Goal: Task Accomplishment & Management: Manage account settings

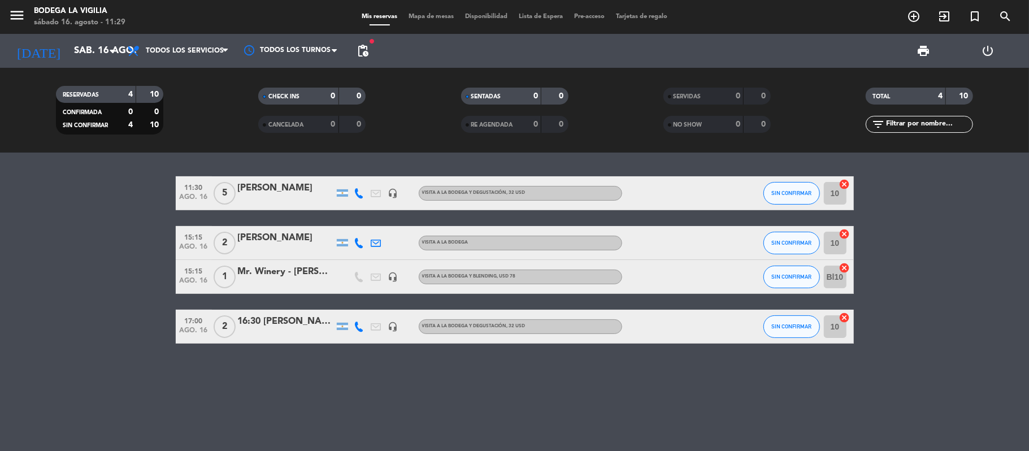
click at [360, 192] on icon at bounding box center [359, 193] width 10 height 10
click at [381, 173] on span at bounding box center [385, 174] width 9 height 9
click at [358, 238] on icon at bounding box center [359, 243] width 10 height 10
click at [382, 229] on div "Copiar content_paste |" at bounding box center [365, 224] width 74 height 12
click at [383, 224] on span at bounding box center [387, 223] width 9 height 9
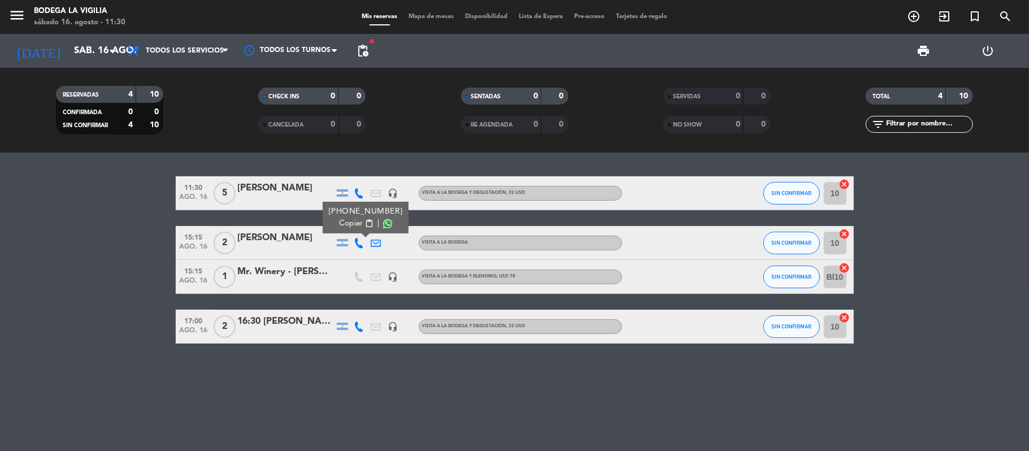
click at [383, 223] on span at bounding box center [387, 223] width 9 height 9
click at [362, 324] on icon at bounding box center [359, 327] width 10 height 10
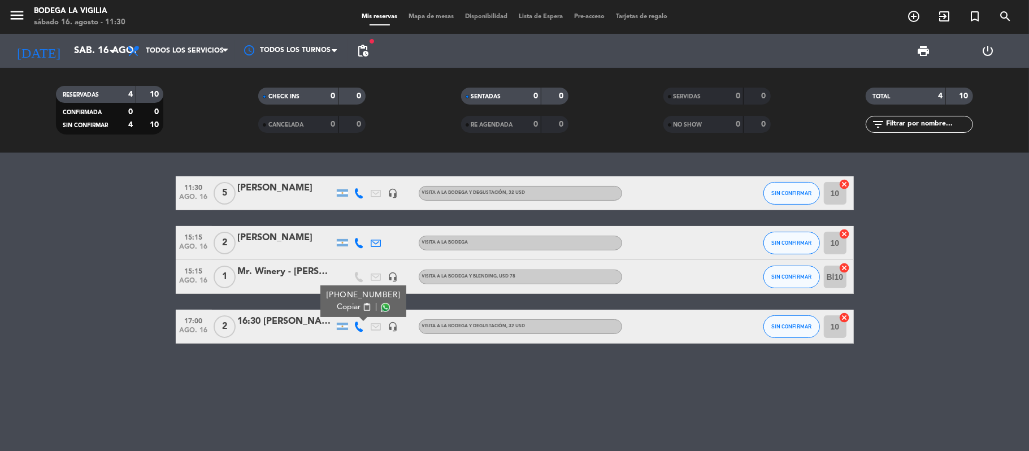
click at [288, 324] on div "16:30 [PERSON_NAME]" at bounding box center [286, 321] width 96 height 15
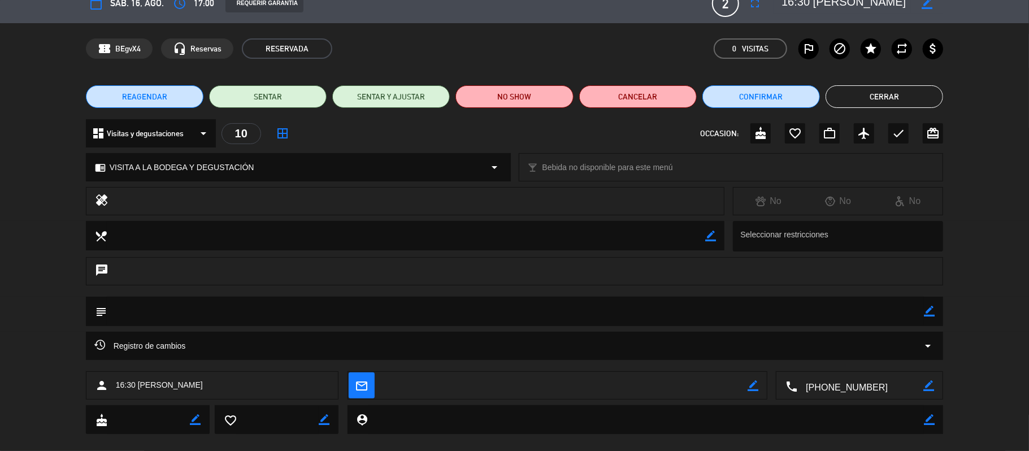
scroll to position [32, 0]
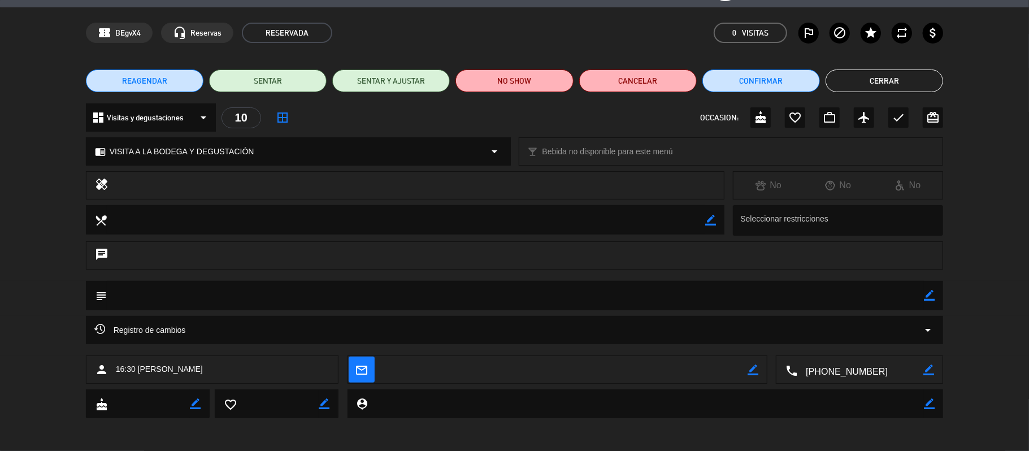
click at [884, 77] on button "Cerrar" at bounding box center [885, 81] width 118 height 23
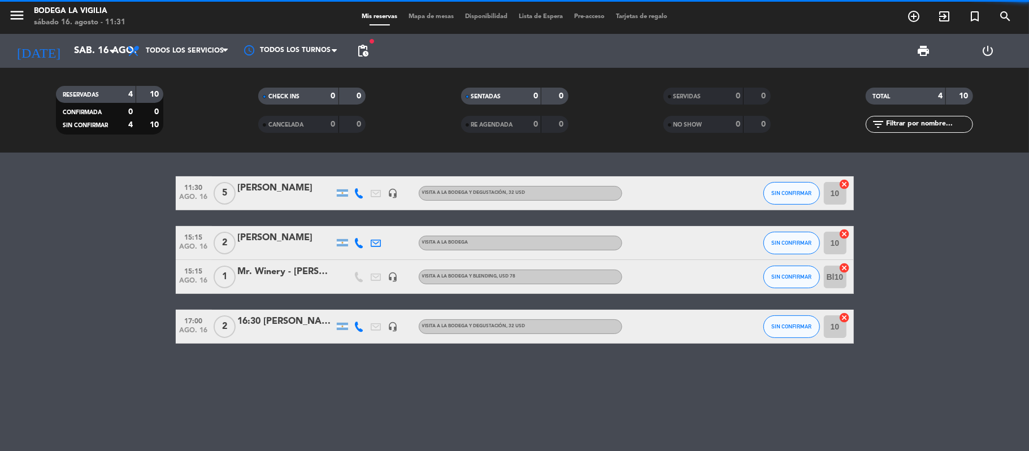
click at [365, 324] on div at bounding box center [359, 326] width 17 height 33
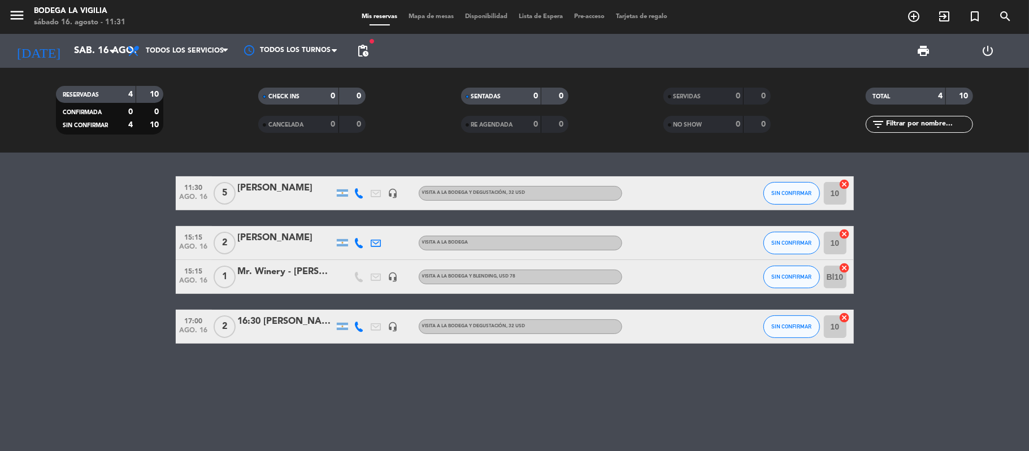
click at [358, 322] on icon at bounding box center [359, 327] width 10 height 10
click at [381, 310] on span at bounding box center [385, 307] width 9 height 9
click at [788, 243] on span "SIN CONFIRMAR" at bounding box center [791, 243] width 40 height 6
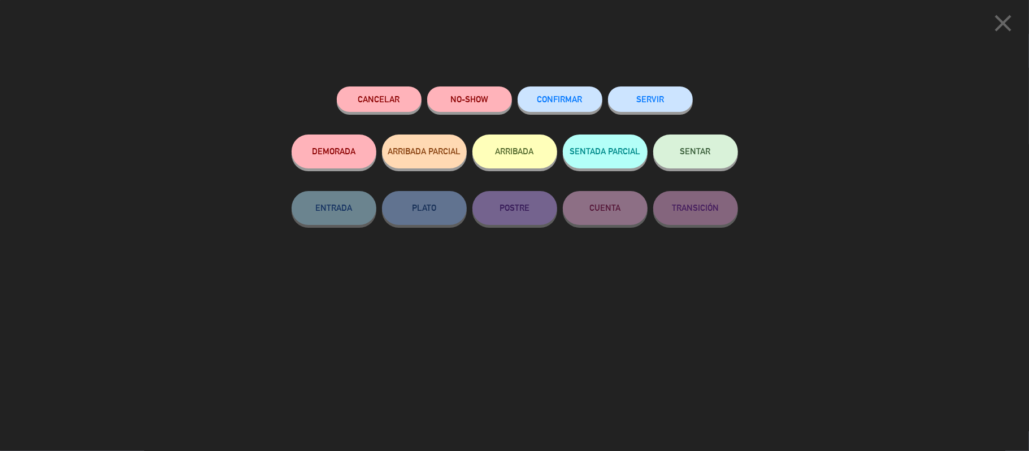
click at [584, 103] on button "CONFIRMAR" at bounding box center [560, 98] width 85 height 25
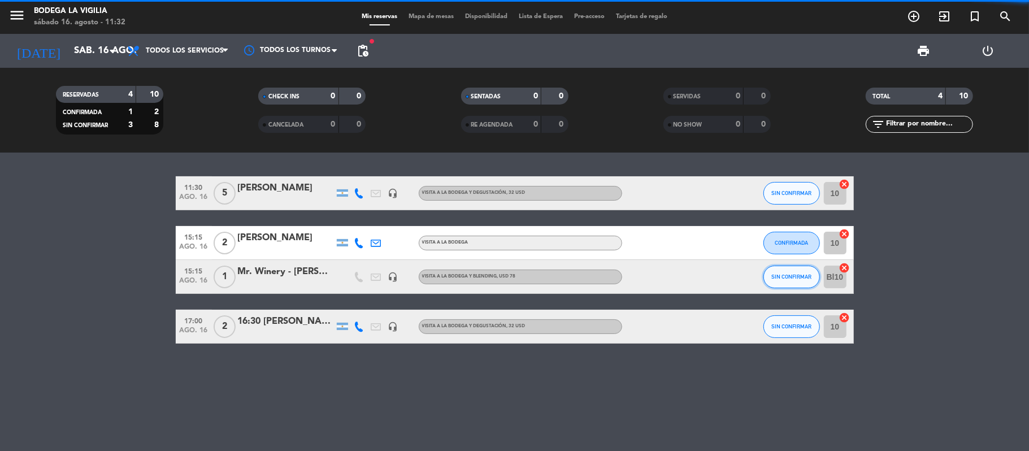
click at [785, 272] on button "SIN CONFIRMAR" at bounding box center [791, 277] width 57 height 23
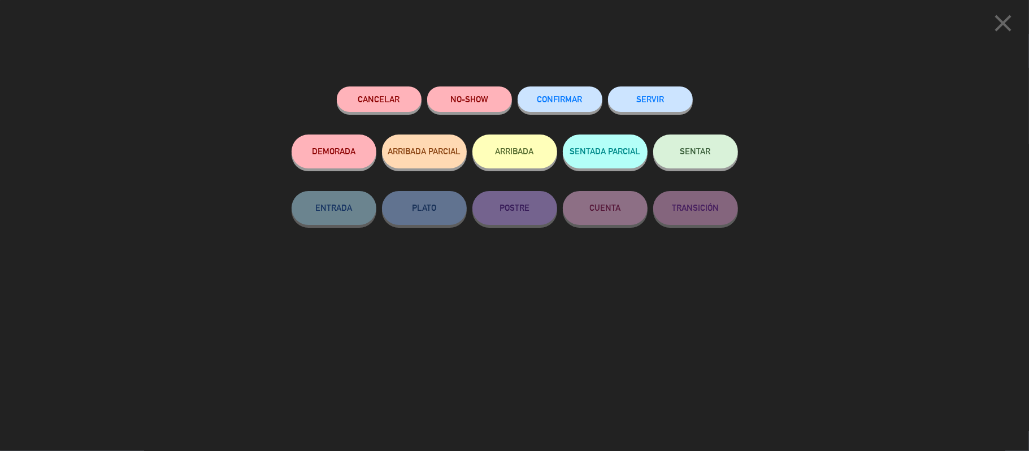
click at [572, 97] on span "CONFIRMAR" at bounding box center [559, 99] width 45 height 10
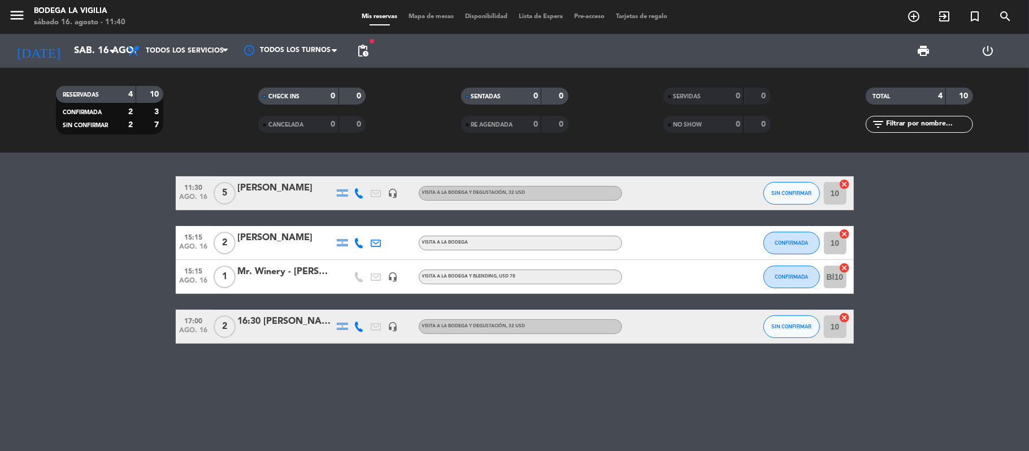
click at [809, 337] on div "SIN CONFIRMAR" at bounding box center [791, 326] width 57 height 33
click at [807, 333] on button "SIN CONFIRMAR" at bounding box center [791, 326] width 57 height 23
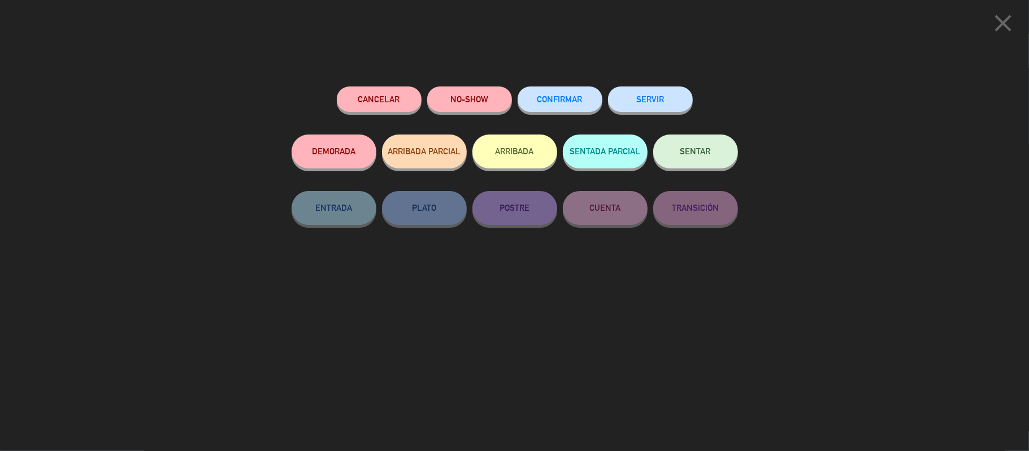
click at [579, 101] on span "CONFIRMAR" at bounding box center [559, 99] width 45 height 10
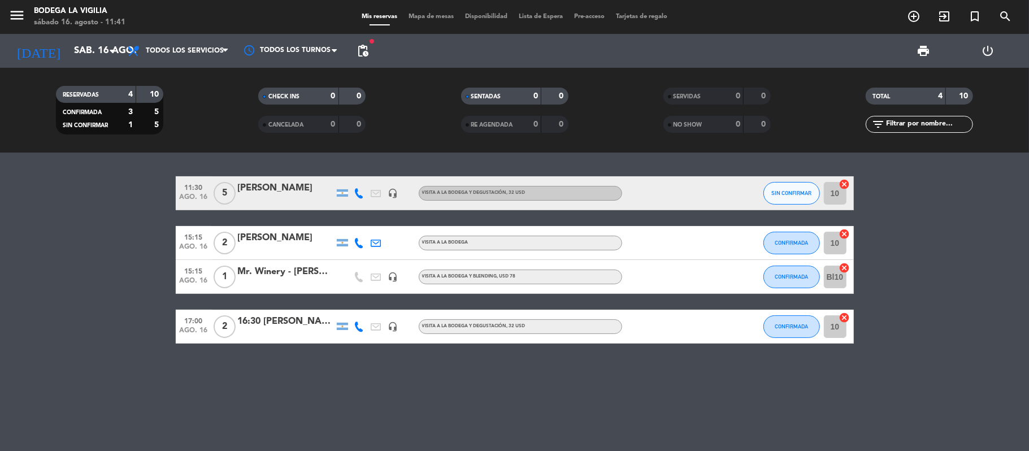
click at [286, 184] on div "[PERSON_NAME]" at bounding box center [286, 188] width 96 height 15
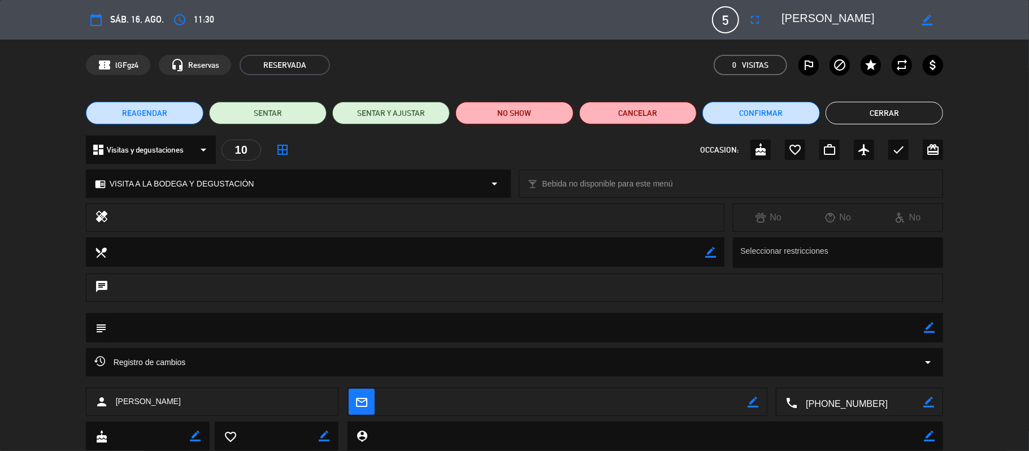
click at [895, 121] on button "Cerrar" at bounding box center [885, 113] width 118 height 23
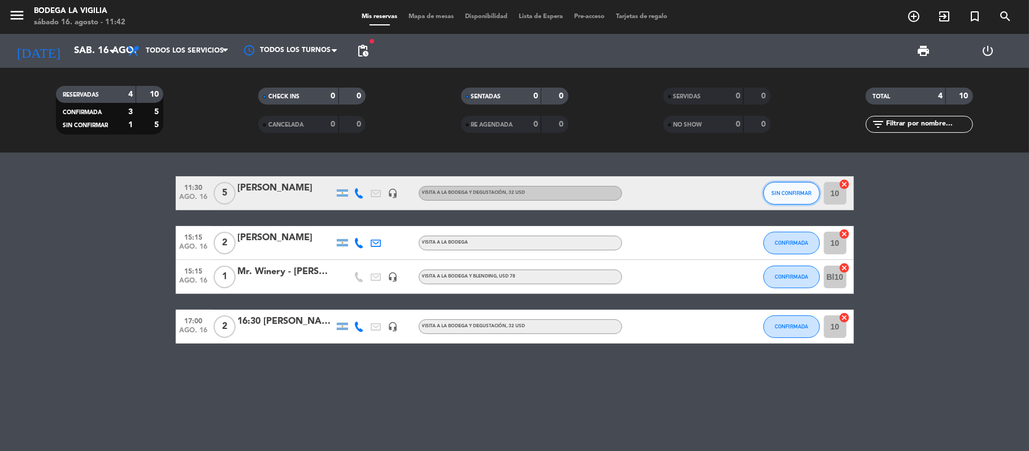
click at [779, 194] on span "SIN CONFIRMAR" at bounding box center [791, 193] width 40 height 6
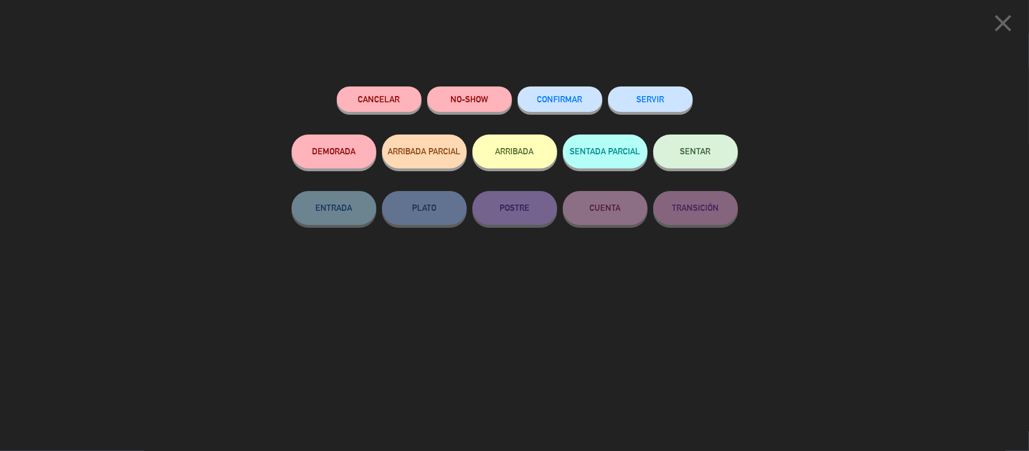
click at [692, 155] on span "SENTAR" at bounding box center [695, 151] width 31 height 10
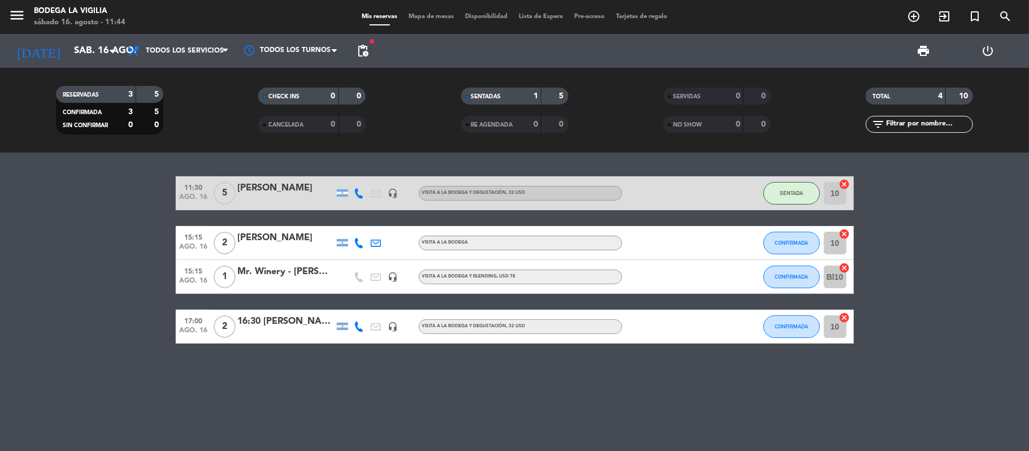
click at [287, 186] on div "[PERSON_NAME]" at bounding box center [286, 188] width 96 height 15
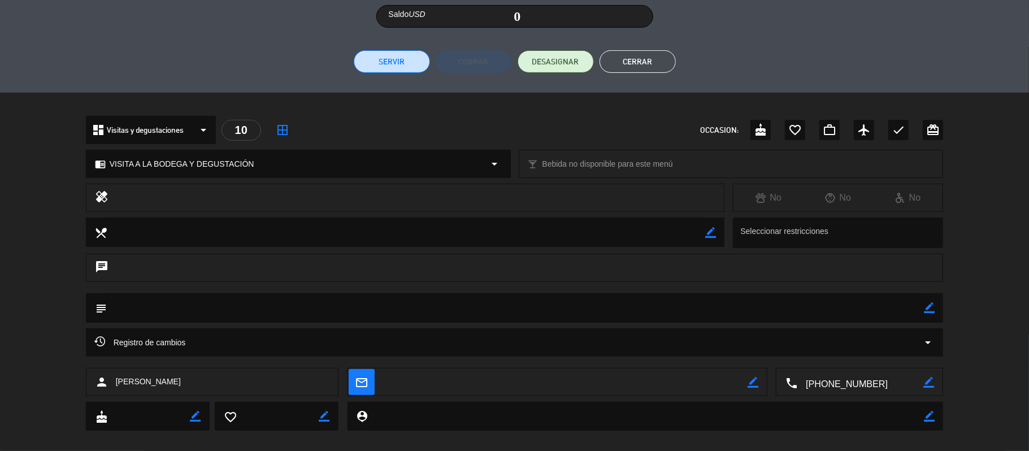
scroll to position [254, 0]
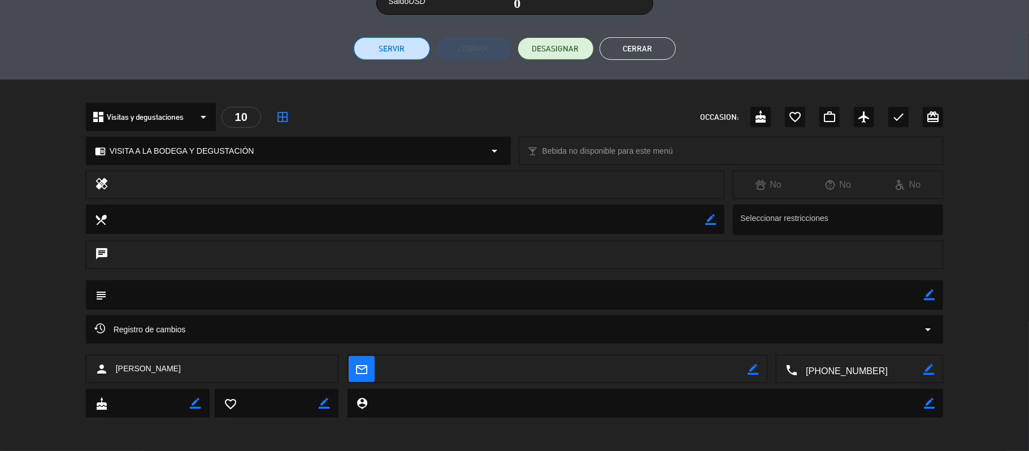
click at [389, 249] on div "chat" at bounding box center [515, 255] width 858 height 28
click at [928, 294] on icon "border_color" at bounding box center [929, 294] width 11 height 11
click at [767, 298] on textarea at bounding box center [516, 294] width 818 height 29
type textarea "2 visita con degustacion 3 visitas"
click at [930, 296] on icon at bounding box center [929, 294] width 11 height 11
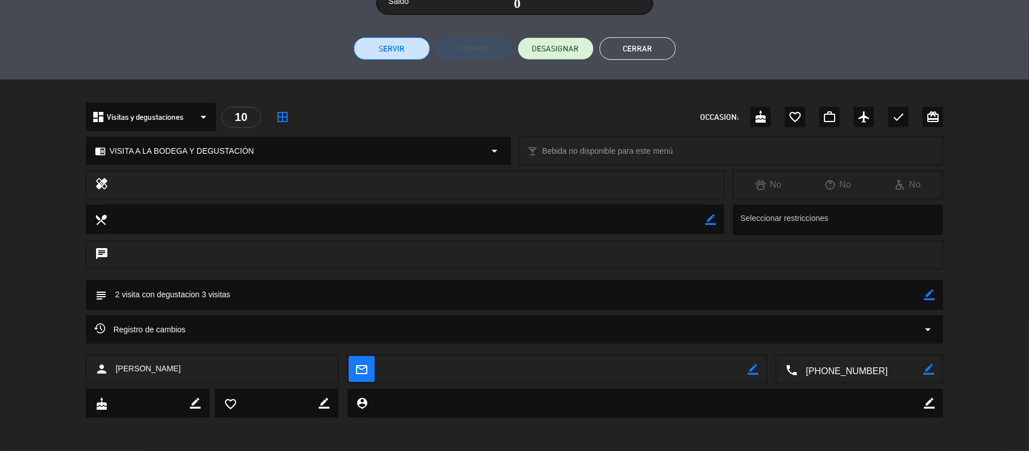
click at [642, 42] on button "Cerrar" at bounding box center [638, 48] width 76 height 23
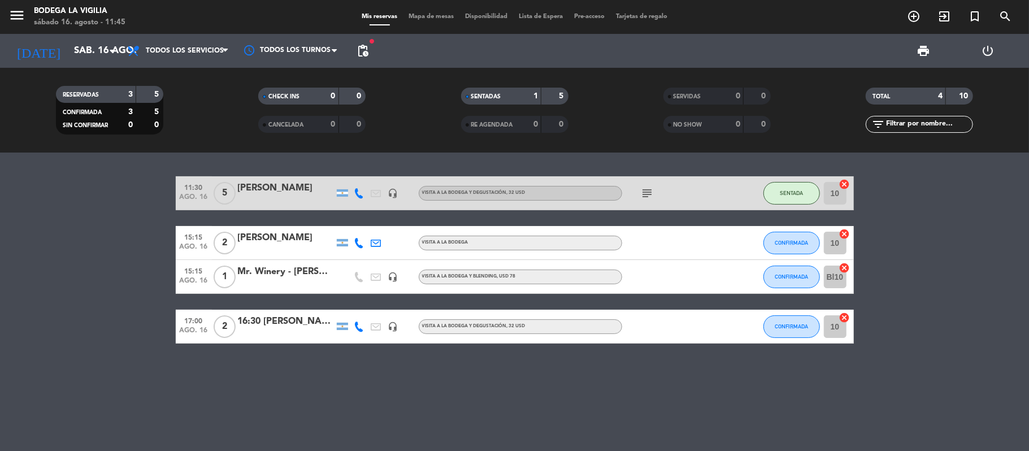
click at [649, 191] on icon "subject" at bounding box center [648, 193] width 14 height 14
click at [294, 268] on div "Mr. Winery - [PERSON_NAME]" at bounding box center [286, 271] width 96 height 15
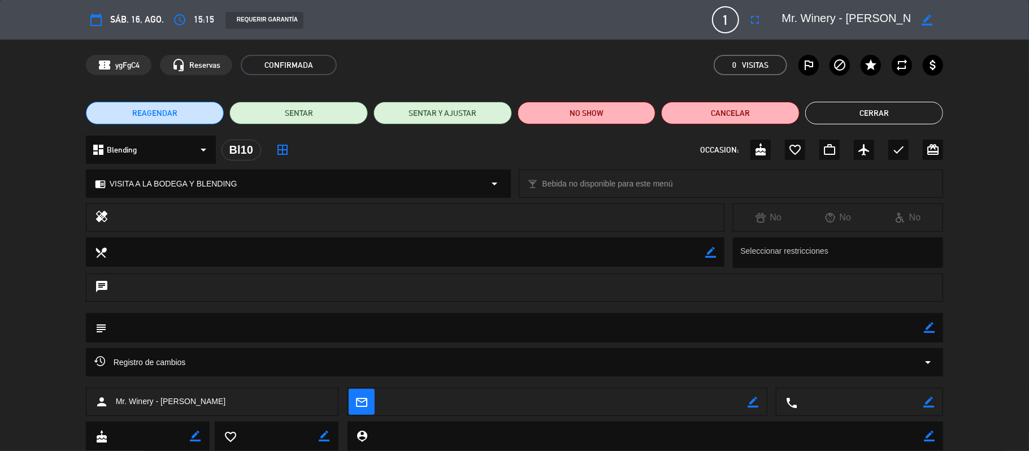
drag, startPoint x: 312, startPoint y: 400, endPoint x: 163, endPoint y: 401, distance: 149.2
click at [163, 401] on div "person Mr. Winery - [PERSON_NAME]" at bounding box center [212, 402] width 253 height 28
copy span "UAN [PERSON_NAME]"
click at [875, 118] on button "Cerrar" at bounding box center [874, 113] width 138 height 23
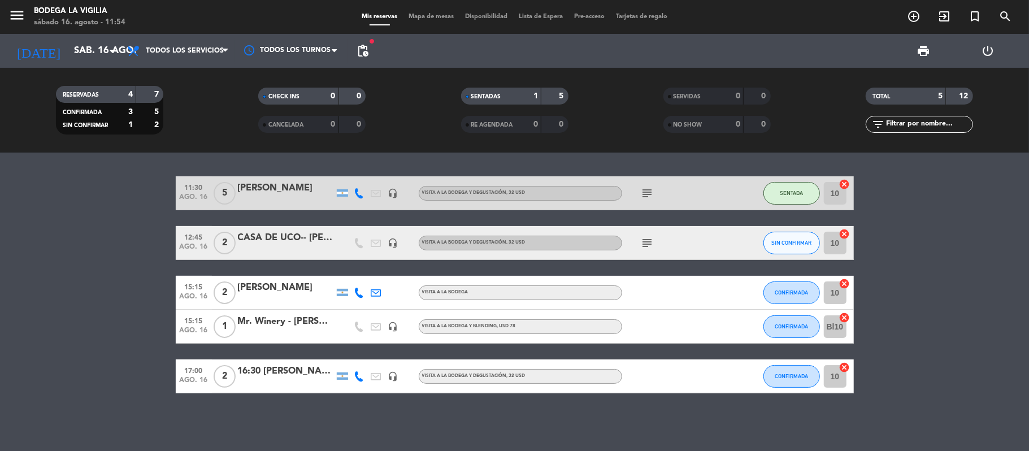
click at [648, 242] on icon "subject" at bounding box center [648, 243] width 14 height 14
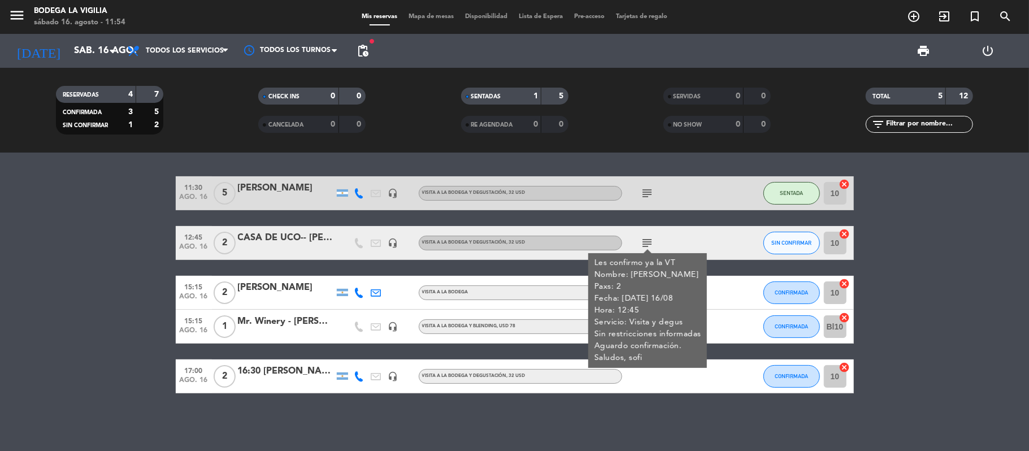
click at [650, 243] on icon "subject" at bounding box center [648, 243] width 14 height 14
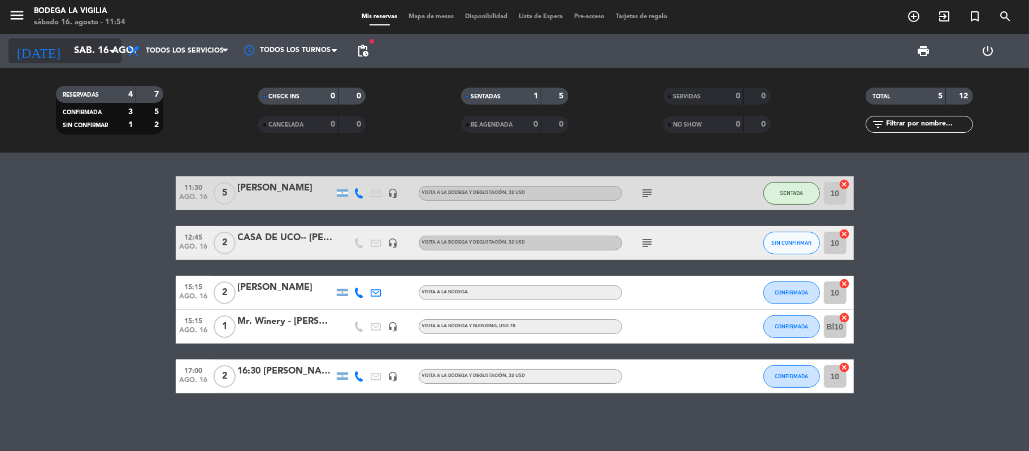
click at [86, 55] on input "sáb. 16 ago." at bounding box center [129, 51] width 122 height 22
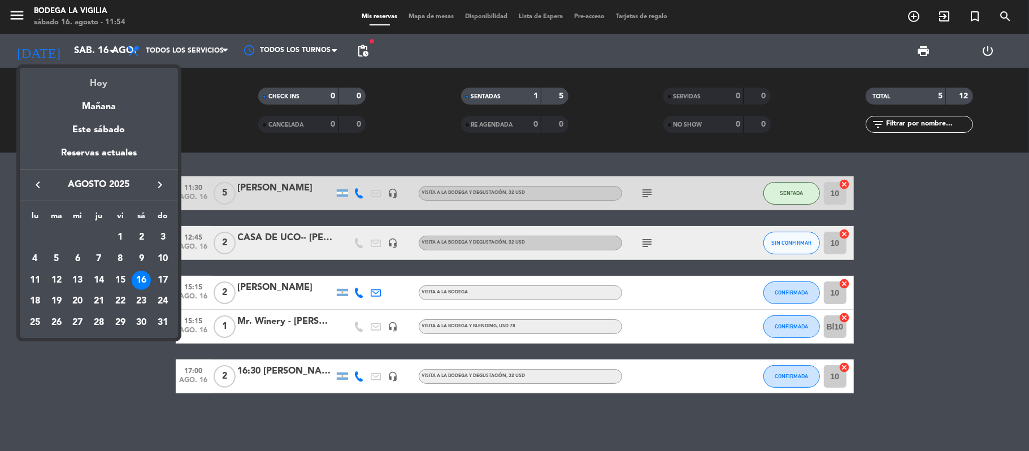
click at [102, 80] on div "Hoy" at bounding box center [99, 79] width 158 height 23
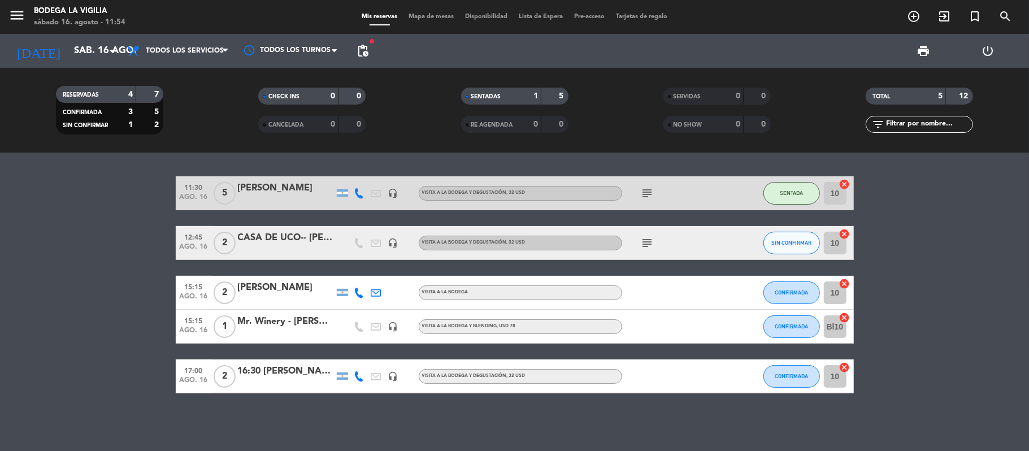
click at [21, 21] on icon "menu" at bounding box center [16, 15] width 17 height 17
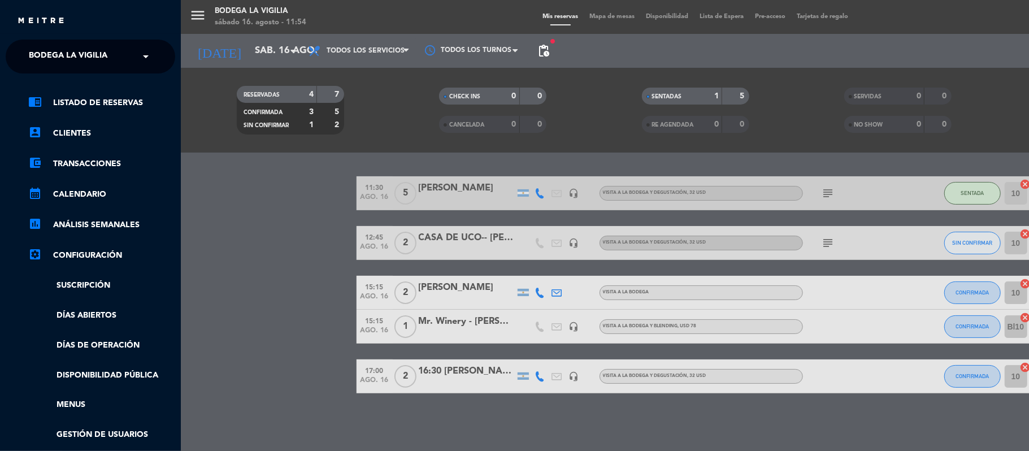
click at [68, 62] on span "Bodega La Vigilia" at bounding box center [68, 57] width 79 height 24
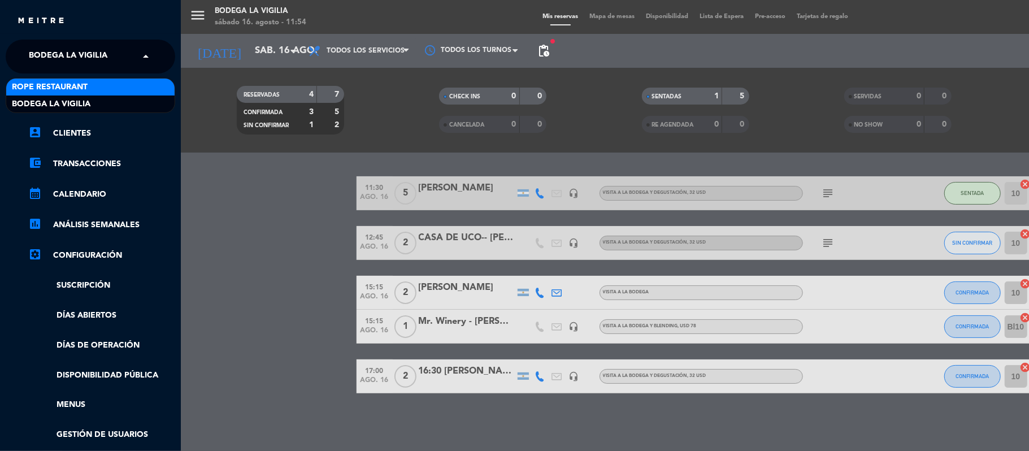
click at [80, 84] on span "Rope restaurant" at bounding box center [50, 87] width 76 height 13
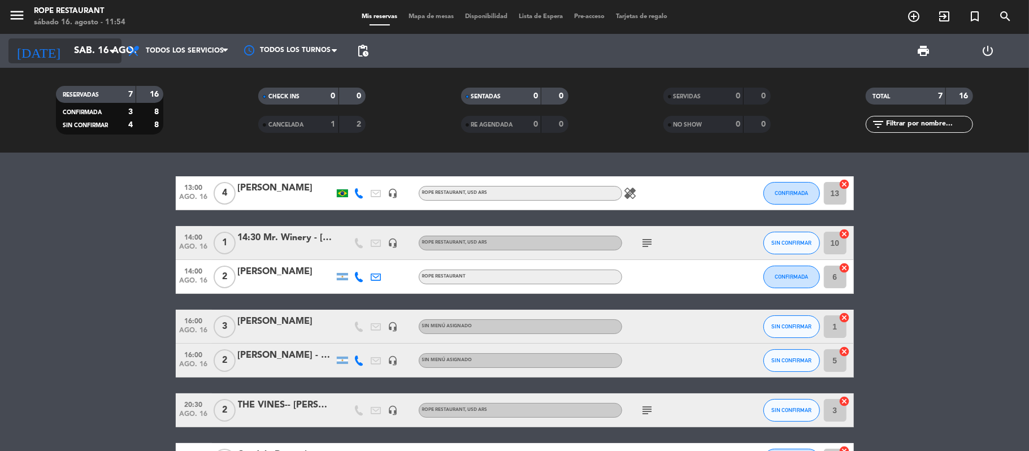
click at [108, 54] on icon "arrow_drop_down" at bounding box center [112, 51] width 14 height 14
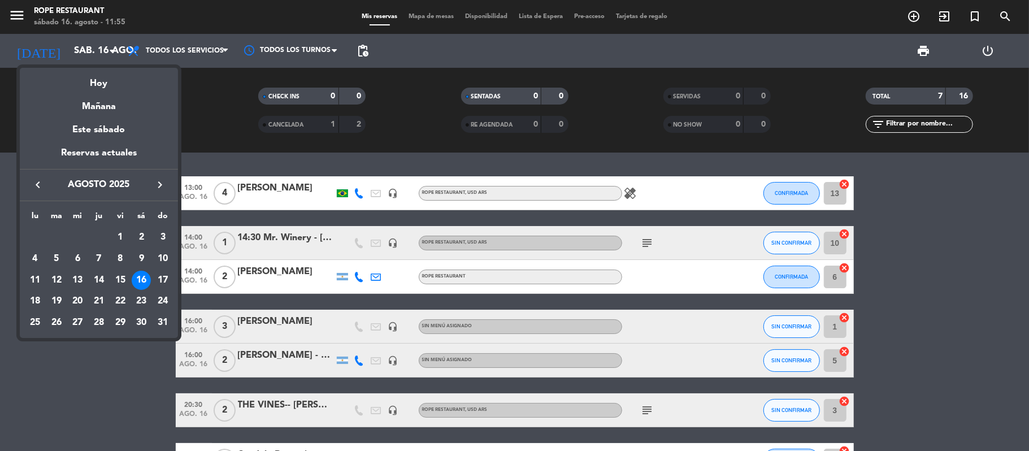
click at [106, 45] on div at bounding box center [514, 225] width 1029 height 451
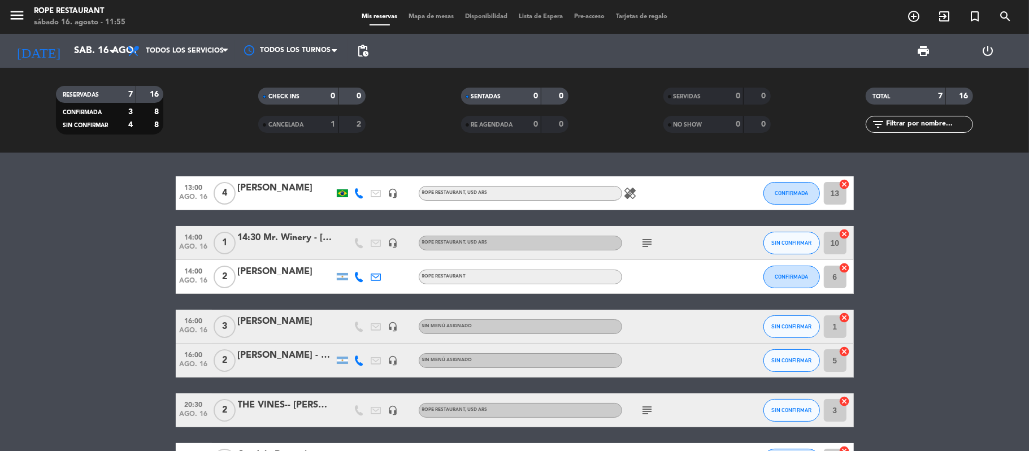
click at [106, 45] on icon "arrow_drop_down" at bounding box center [112, 51] width 14 height 14
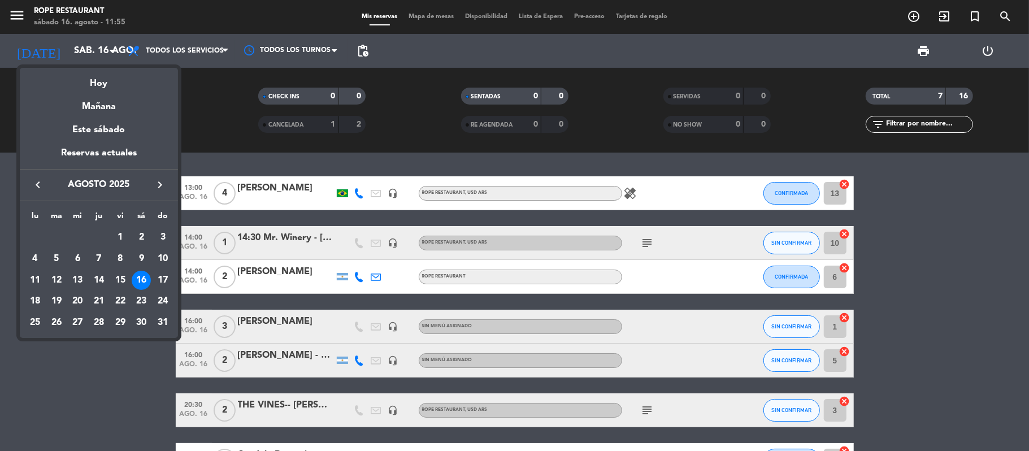
click at [123, 356] on div at bounding box center [514, 225] width 1029 height 451
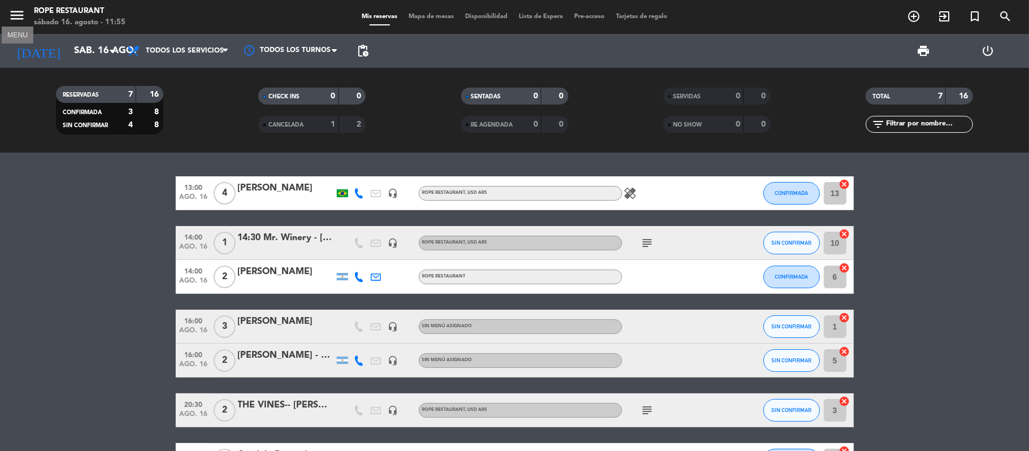
click at [17, 15] on icon "menu" at bounding box center [16, 15] width 17 height 17
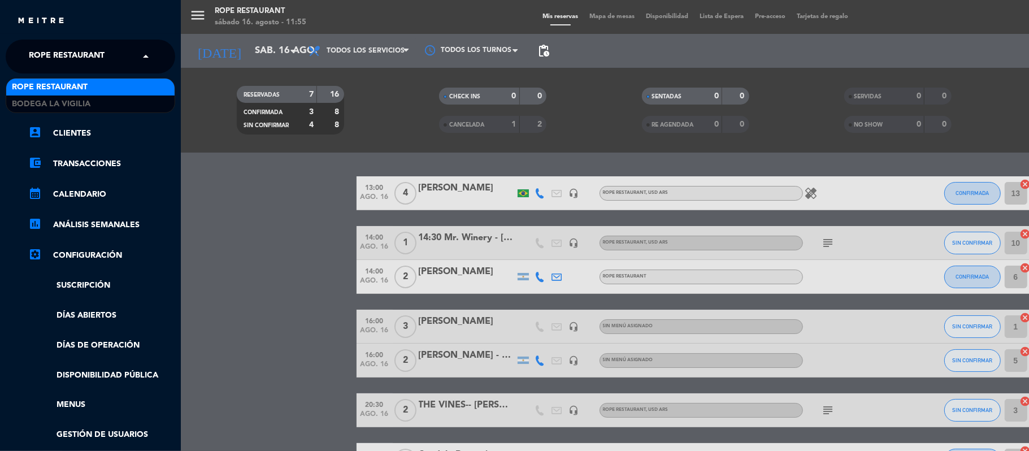
click at [132, 55] on input "text" at bounding box center [92, 57] width 138 height 25
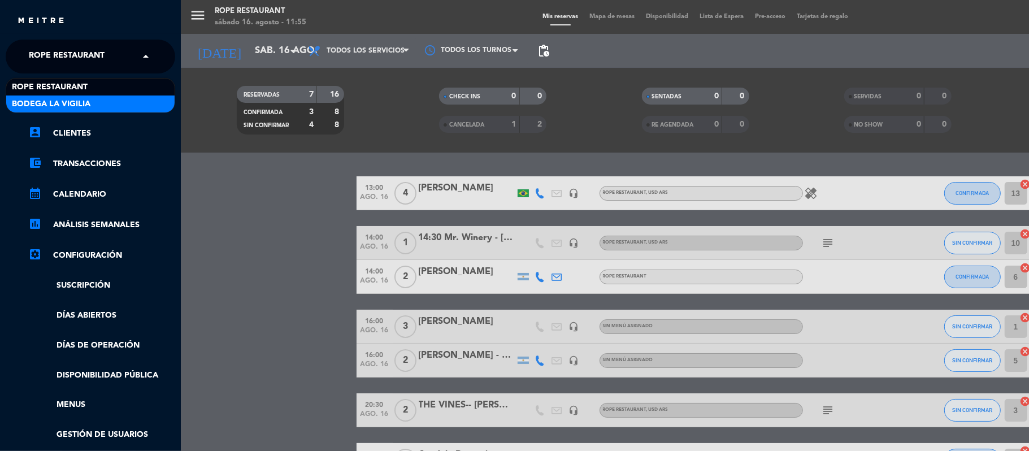
click at [111, 103] on div "Bodega La Vigilia" at bounding box center [90, 103] width 168 height 17
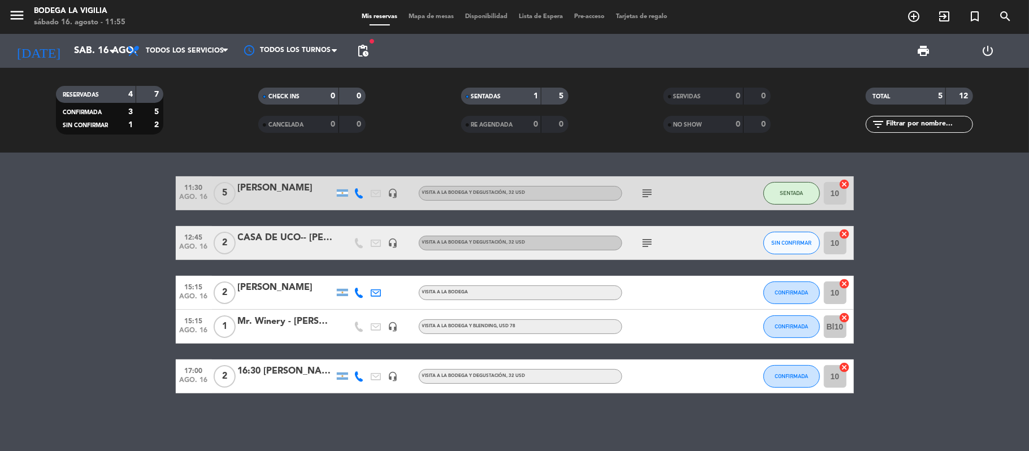
click at [648, 244] on icon "subject" at bounding box center [648, 243] width 14 height 14
